Goal: Find specific page/section: Find specific page/section

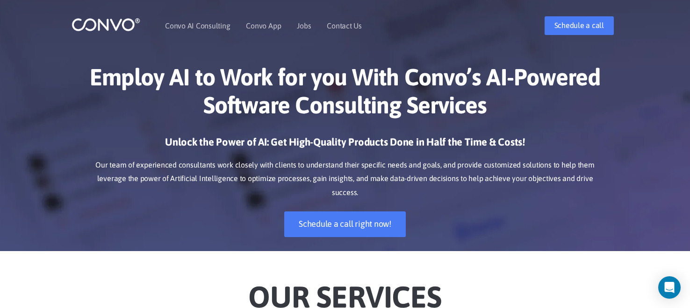
click at [312, 24] on ul "Convo AI Consulting Convo App Convo App Features Jobs Contact Us" at bounding box center [263, 26] width 197 height 40
click at [304, 25] on link "Jobs" at bounding box center [304, 25] width 14 height 7
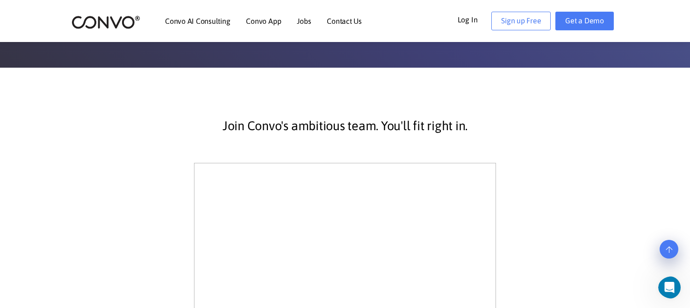
scroll to position [107, 0]
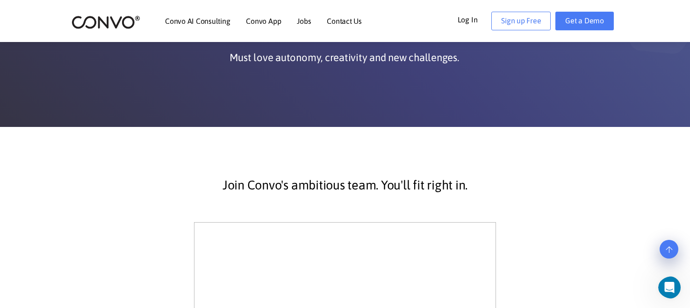
click at [305, 20] on link "Jobs" at bounding box center [304, 20] width 14 height 7
